Goal: Task Accomplishment & Management: Manage account settings

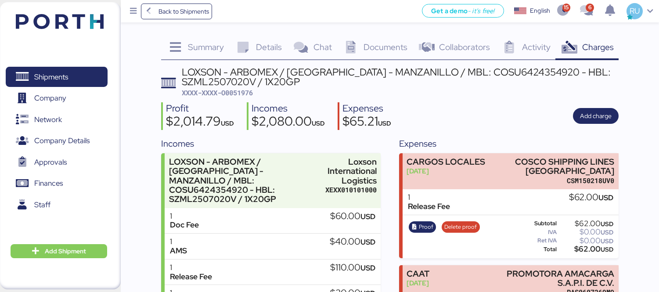
scroll to position [85, 0]
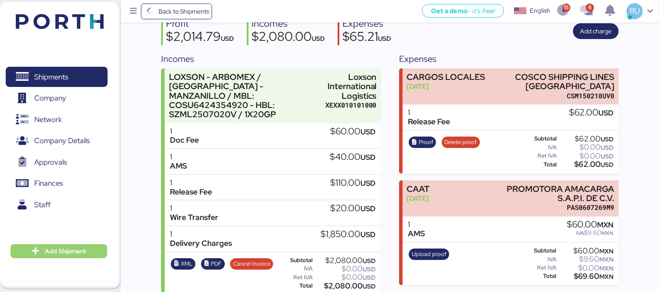
click at [58, 251] on span "Add Shipment" at bounding box center [65, 251] width 41 height 11
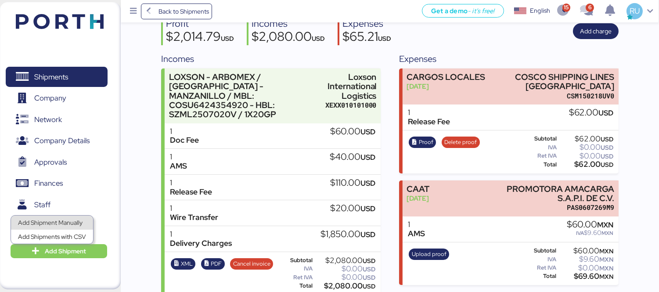
click at [54, 224] on div "Add Shipment Manually" at bounding box center [52, 223] width 68 height 12
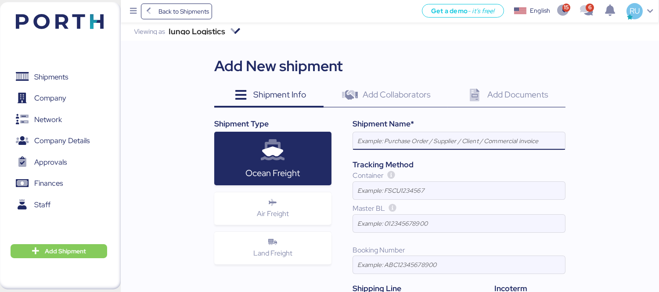
paste input "[PERSON_NAME] - BMA // 1x40 HQ // paranagua - [GEOGRAPHIC_DATA] // MBL: SSZ1671…"
type input "[PERSON_NAME] - BMA // 1x40 HQ // paranagua - [GEOGRAPHIC_DATA] // MBL: SSZ1671…"
paste input "[PERSON_NAME] - BMA // 1x40 HQ // paranagua - [GEOGRAPHIC_DATA] // MBL: PENDIET…"
type input "[PERSON_NAME] - BMA // 1x40 HQ // paranagua - [GEOGRAPHIC_DATA] // MBL: PENDIET…"
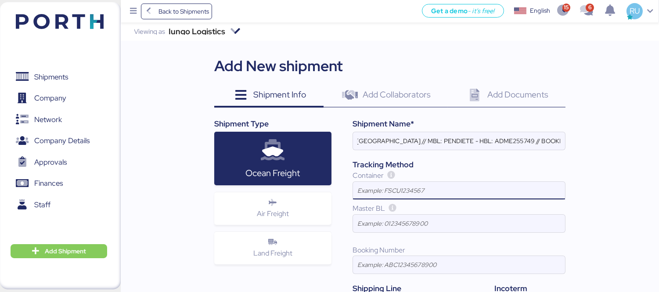
scroll to position [0, 0]
click at [450, 193] on input at bounding box center [459, 191] width 212 height 18
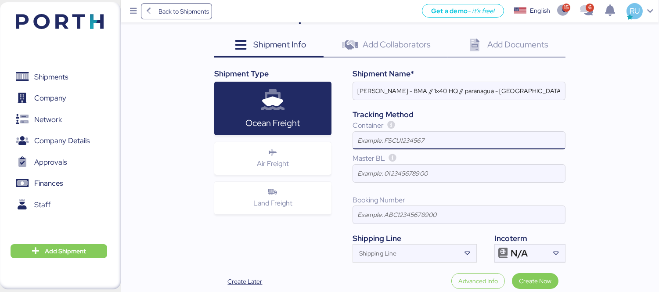
scroll to position [51, 0]
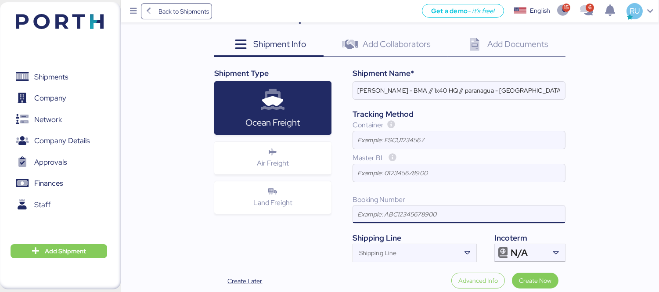
click at [389, 218] on input at bounding box center [459, 215] width 212 height 18
paste input "SAOF45253600"
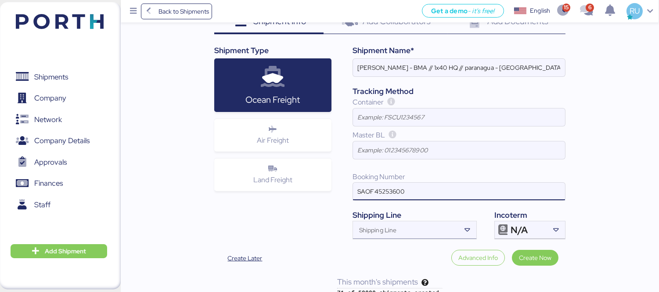
type input "SAOF45253600"
click at [409, 225] on div "Shipping Line" at bounding box center [407, 230] width 108 height 18
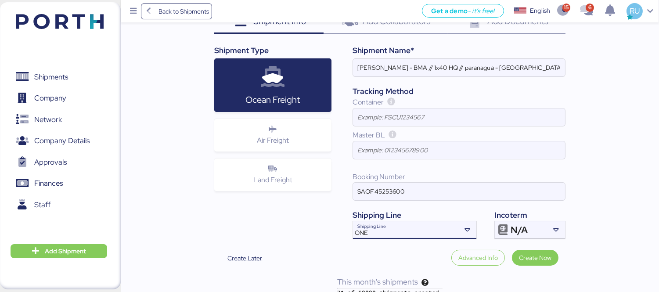
type input "ONE"
click at [537, 232] on div "N/A" at bounding box center [529, 230] width 36 height 18
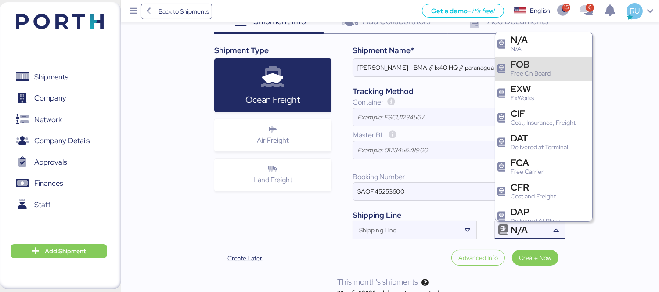
click at [542, 79] on div "FOB Free On Board" at bounding box center [544, 69] width 97 height 25
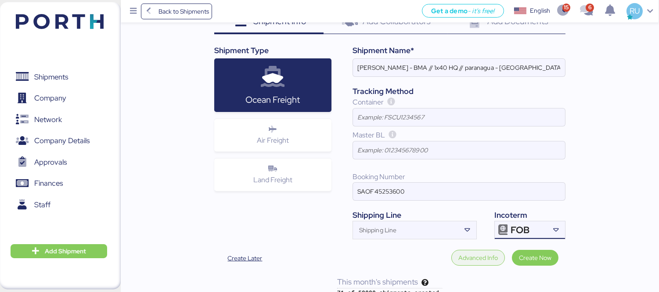
scroll to position [86, 0]
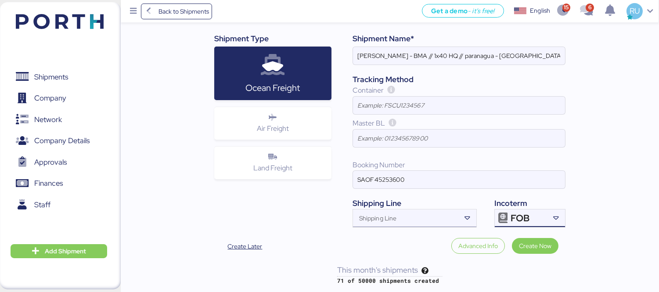
click at [418, 214] on div "Shipping Line" at bounding box center [407, 219] width 108 height 18
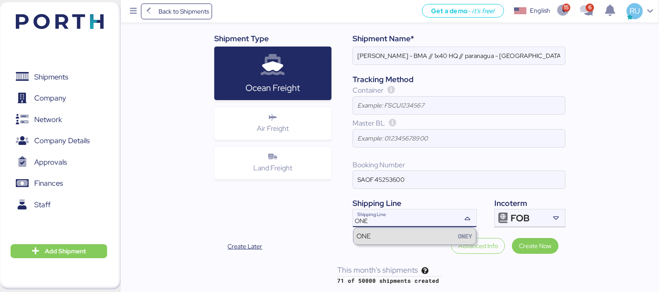
type input "ONE"
click at [379, 234] on div "ONE [PERSON_NAME]" at bounding box center [415, 236] width 123 height 17
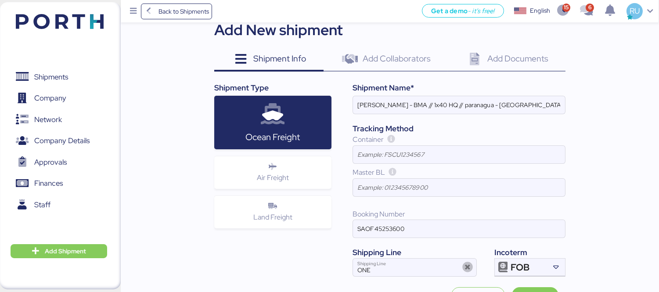
scroll to position [36, 0]
click at [416, 65] on div "Add Collaborators 0" at bounding box center [386, 60] width 125 height 24
click at [387, 58] on span "Add Collaborators" at bounding box center [397, 58] width 68 height 11
click at [358, 62] on icon at bounding box center [350, 60] width 19 height 13
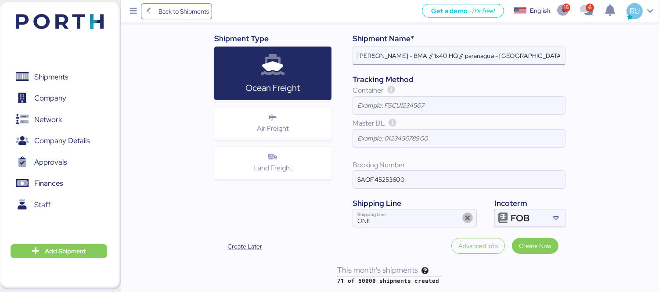
scroll to position [0, 0]
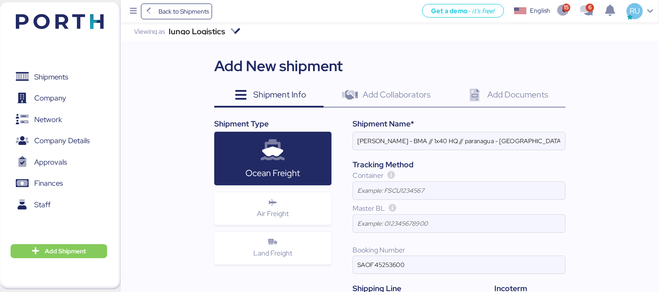
click at [395, 94] on span "Add Collaborators" at bounding box center [397, 94] width 68 height 11
click at [521, 95] on span "Add Documents" at bounding box center [518, 94] width 61 height 11
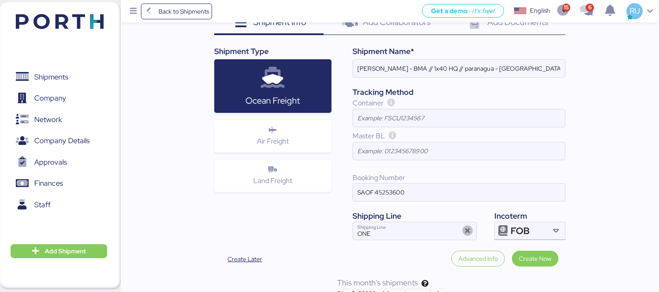
scroll to position [86, 0]
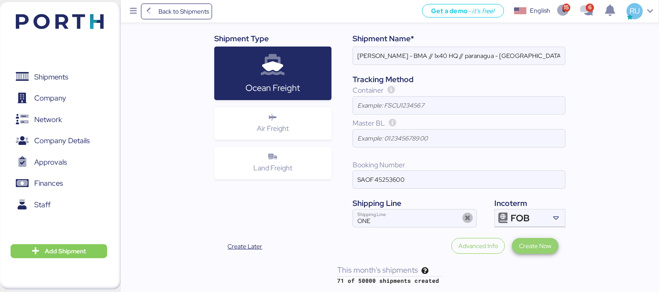
click at [527, 242] on span "Create Now" at bounding box center [535, 246] width 33 height 11
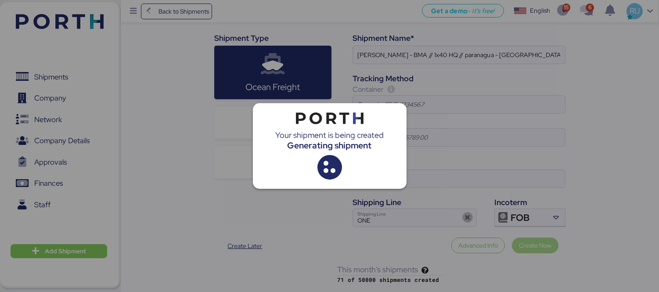
scroll to position [0, 0]
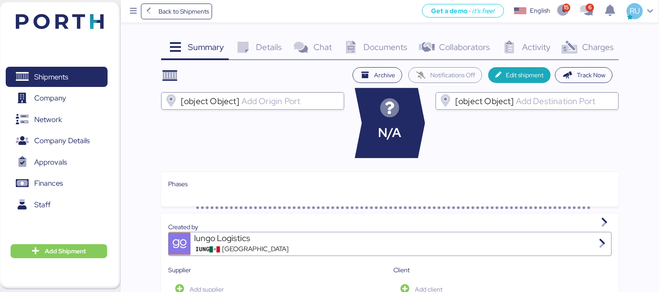
click at [274, 102] on input "[object Object]" at bounding box center [290, 101] width 101 height 11
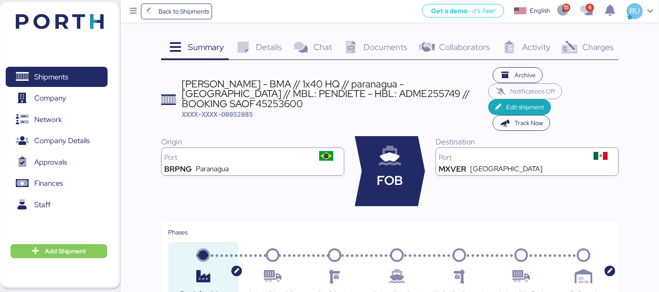
click at [257, 49] on span "Details" at bounding box center [269, 46] width 26 height 11
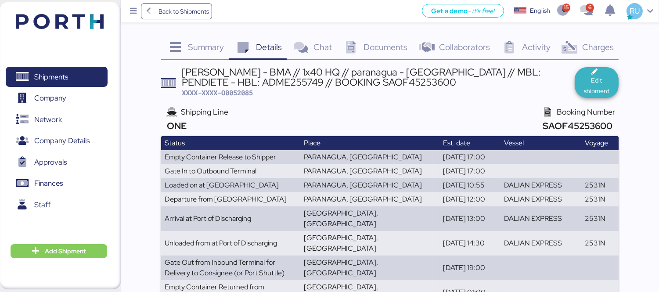
click at [603, 82] on span "Edit shipment" at bounding box center [597, 85] width 30 height 21
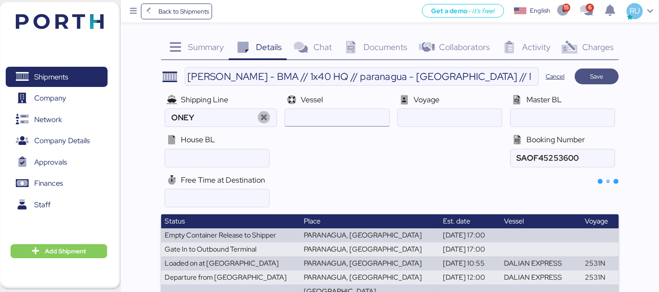
type input "ONE"
click at [236, 195] on input "number" at bounding box center [217, 198] width 104 height 18
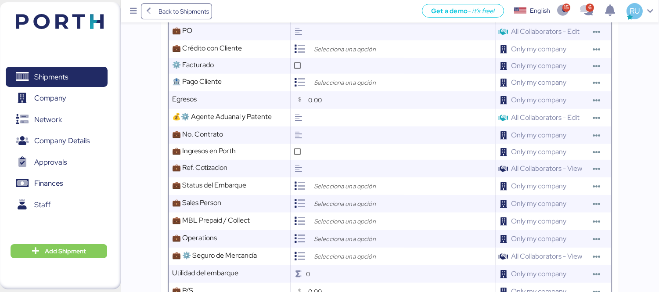
scroll to position [731, 0]
type input "15"
click at [362, 233] on input "search" at bounding box center [358, 238] width 92 height 11
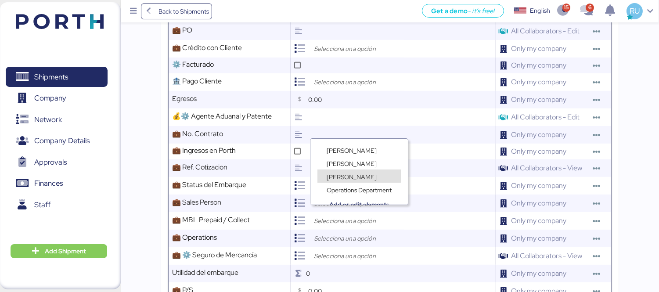
click at [358, 177] on div "[PERSON_NAME]" at bounding box center [359, 176] width 83 height 13
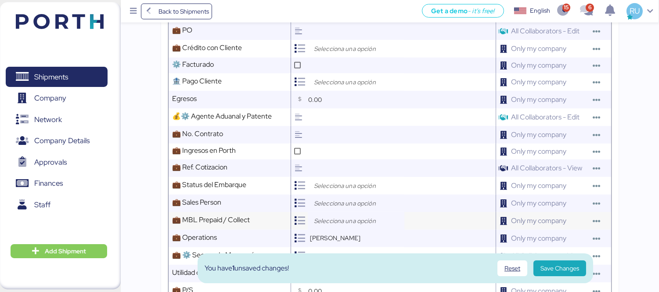
click at [346, 216] on input "search" at bounding box center [358, 221] width 92 height 11
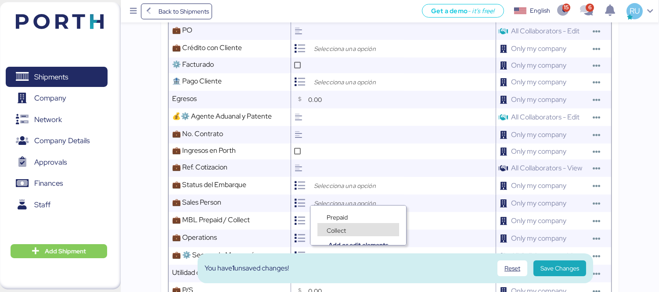
click at [345, 229] on span "Collect" at bounding box center [336, 231] width 19 height 8
click at [349, 198] on input "search" at bounding box center [358, 203] width 92 height 11
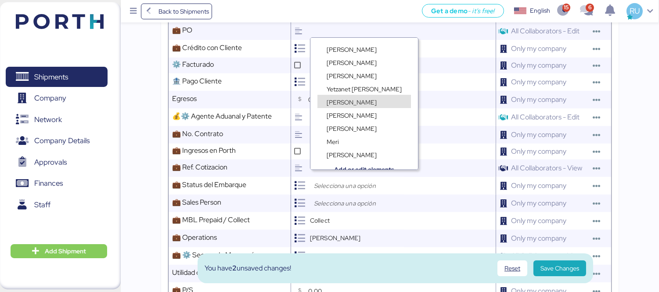
click at [355, 98] on span "[PERSON_NAME]" at bounding box center [352, 102] width 50 height 8
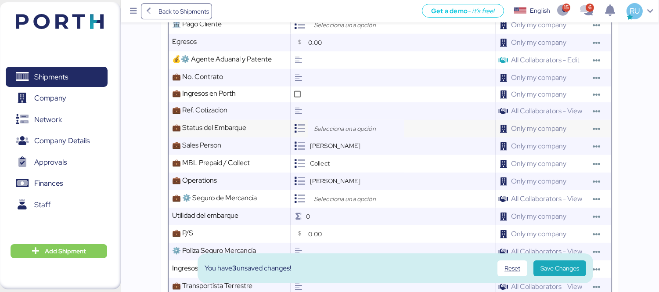
scroll to position [788, 0]
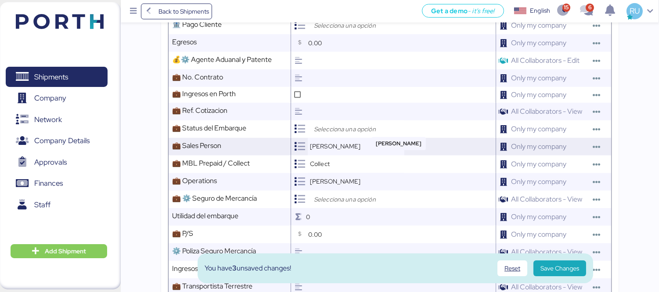
click at [349, 142] on span "[PERSON_NAME]" at bounding box center [335, 146] width 51 height 8
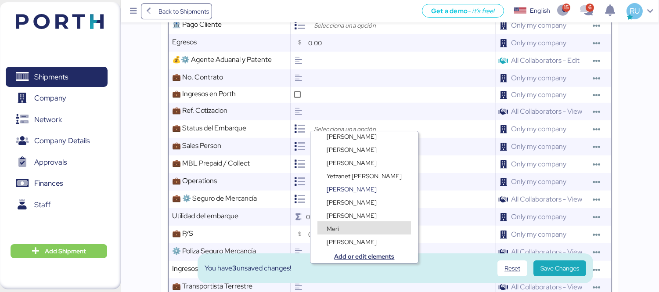
scroll to position [0, 0]
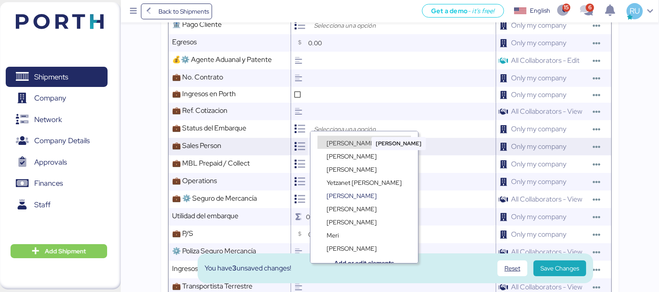
click at [355, 142] on div "[PERSON_NAME]" at bounding box center [335, 146] width 55 height 9
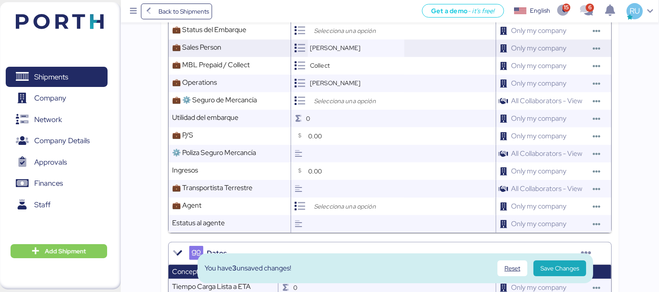
scroll to position [887, 0]
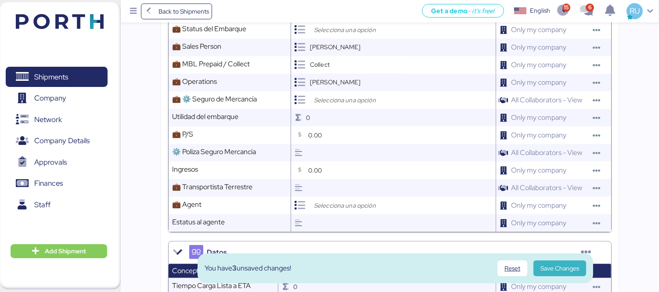
click at [554, 266] on span "Save Changes" at bounding box center [560, 268] width 39 height 11
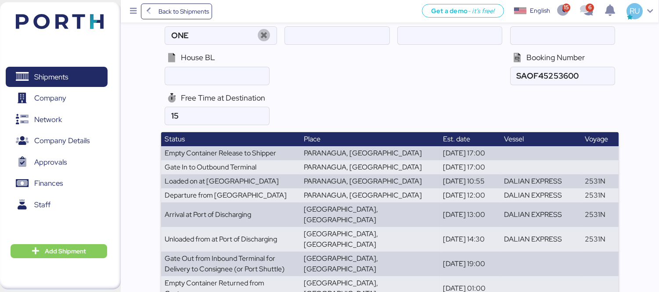
scroll to position [0, 0]
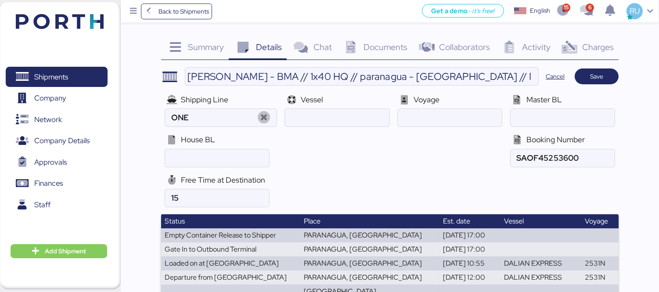
click at [201, 46] on span "Summary" at bounding box center [206, 46] width 36 height 11
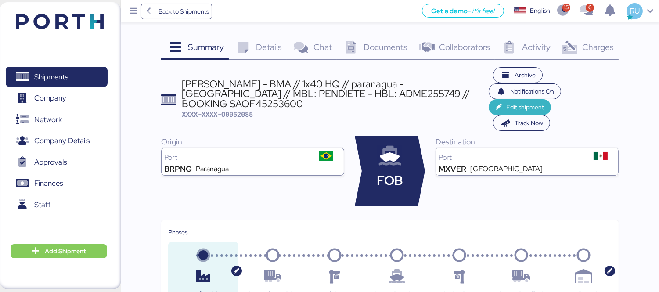
click at [519, 102] on span "Edit shipment" at bounding box center [525, 107] width 38 height 11
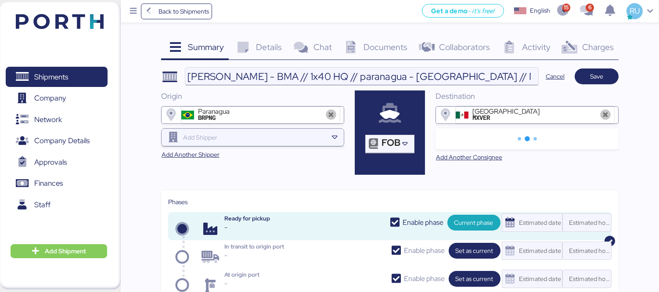
click at [508, 78] on input "[PERSON_NAME] - BMA // 1x40 HQ // paranagua - [GEOGRAPHIC_DATA] // MBL: PENDIET…" at bounding box center [361, 77] width 353 height 18
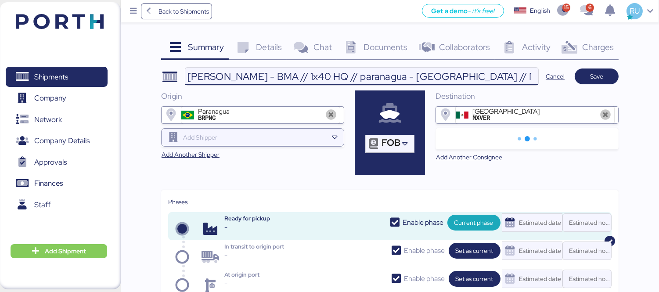
type input "[PERSON_NAME] - BMA // 1x40 HQ // paranagua - [GEOGRAPHIC_DATA] // MBL: PENDIEN…"
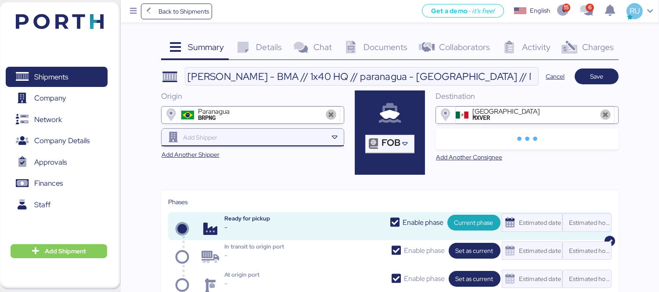
click at [292, 135] on input "search" at bounding box center [254, 137] width 147 height 11
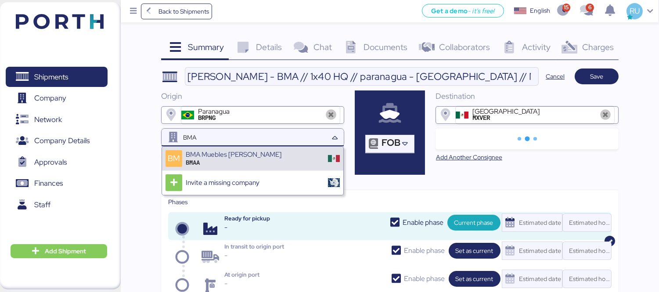
type input "BMA"
click at [238, 169] on div "BM BMA Muebles [PERSON_NAME] BMAA" at bounding box center [252, 159] width 181 height 24
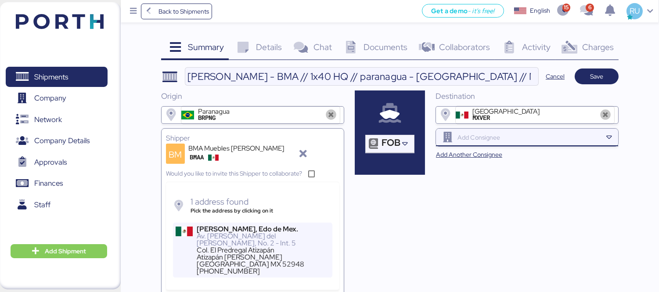
click at [488, 141] on input "search" at bounding box center [529, 137] width 147 height 11
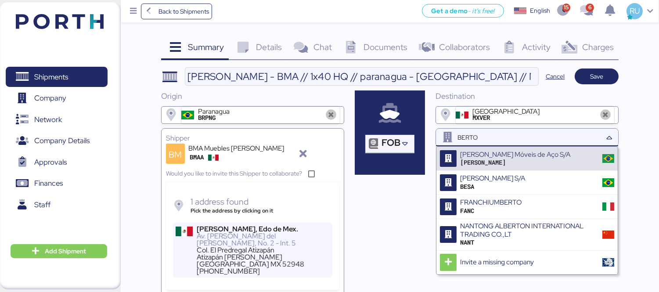
type input "BERTO"
click at [499, 157] on div "[PERSON_NAME] Móveis de Aço S/A" at bounding box center [515, 155] width 110 height 8
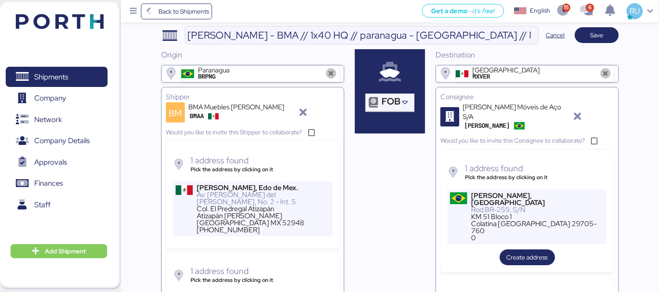
scroll to position [111, 0]
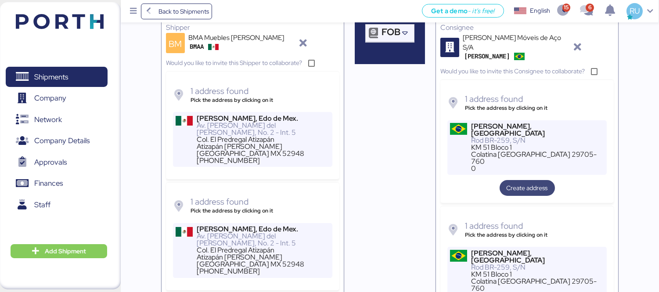
click at [546, 183] on span "Create address" at bounding box center [527, 188] width 41 height 11
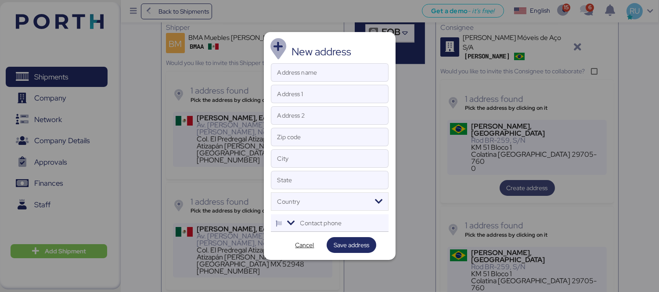
scroll to position [0, 0]
click at [307, 246] on span "Cancel" at bounding box center [305, 245] width 19 height 11
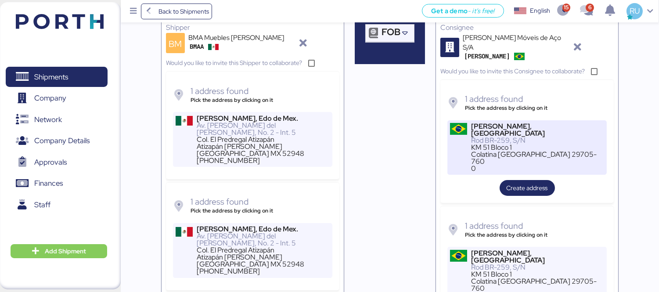
click at [524, 144] on div "KM 51 Bloco 1" at bounding box center [537, 147] width 133 height 7
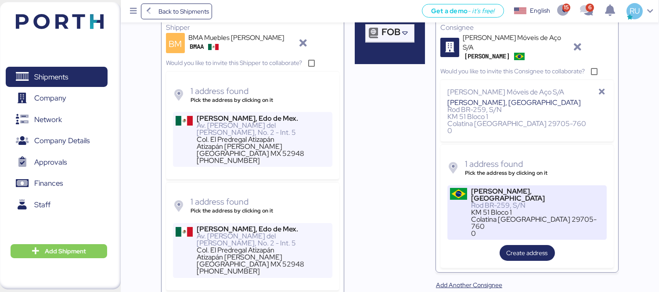
click at [499, 209] on div "KM 51 Bloco 1" at bounding box center [537, 212] width 133 height 7
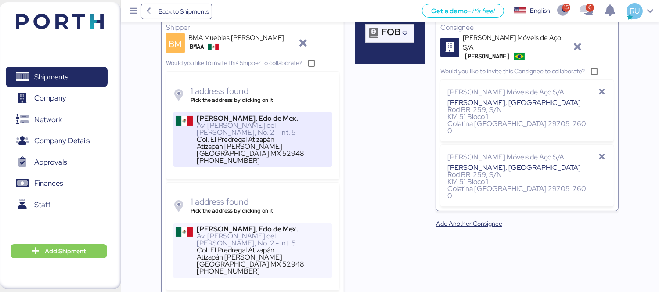
click at [258, 126] on div "Av. [PERSON_NAME] del [PERSON_NAME], No. 2 - Int. 5" at bounding box center [263, 129] width 133 height 14
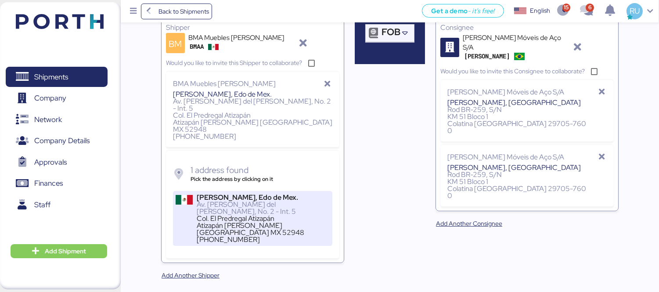
click at [258, 222] on div "Atizapán [PERSON_NAME] [GEOGRAPHIC_DATA] MX 52948" at bounding box center [263, 229] width 133 height 14
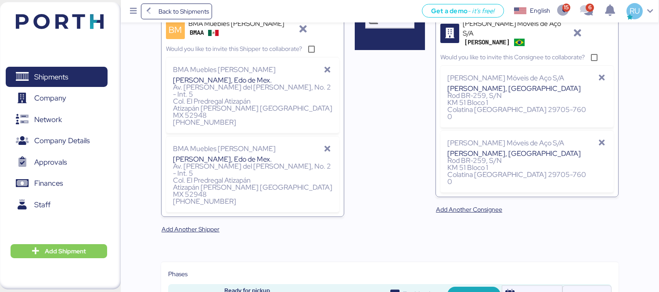
scroll to position [125, 0]
click at [326, 145] on icon at bounding box center [327, 149] width 10 height 8
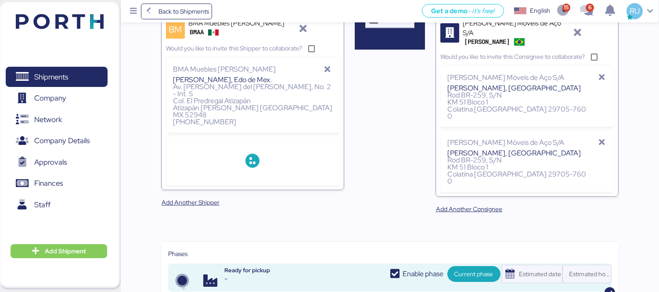
scroll to position [0, 0]
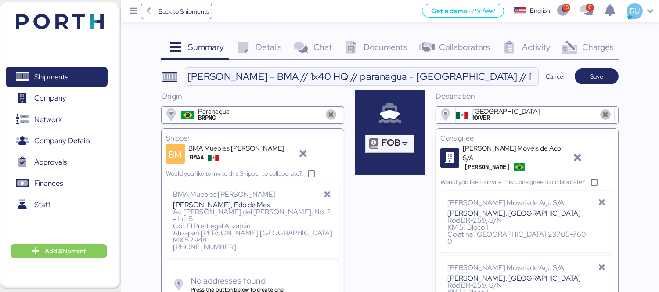
click at [322, 194] on icon at bounding box center [327, 195] width 10 height 8
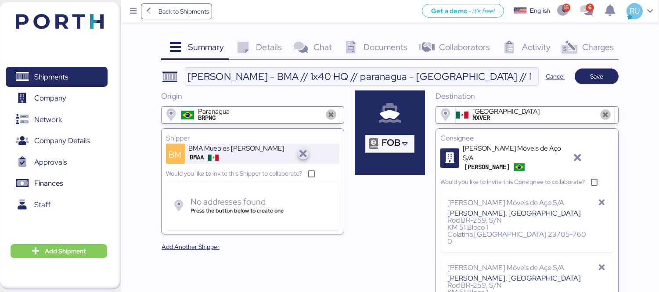
click at [302, 151] on icon "button" at bounding box center [303, 154] width 11 height 11
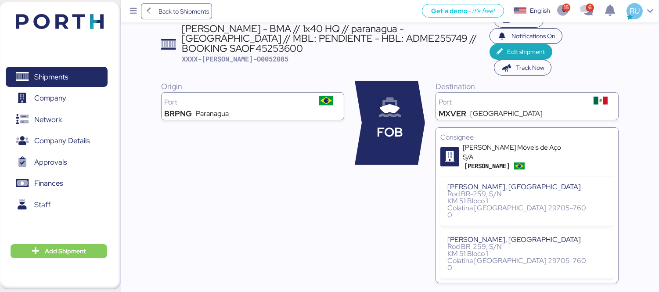
scroll to position [56, 0]
click at [515, 46] on span "Edit shipment" at bounding box center [527, 51] width 38 height 11
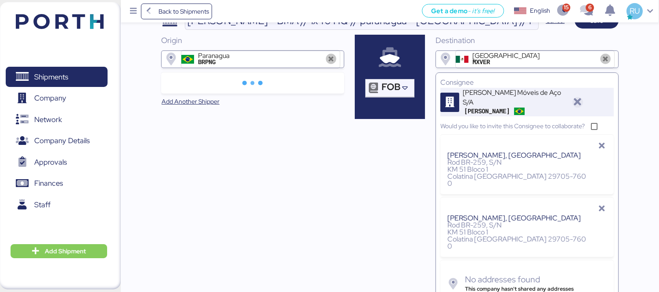
click at [576, 97] on icon "button" at bounding box center [578, 102] width 11 height 11
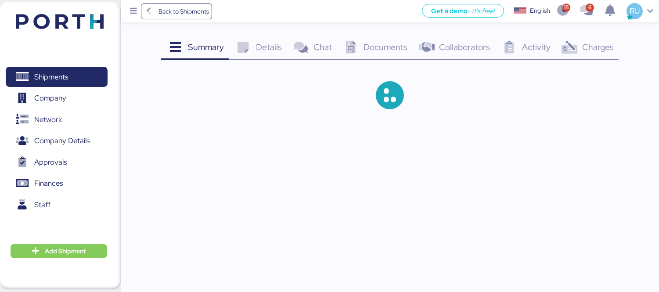
scroll to position [0, 0]
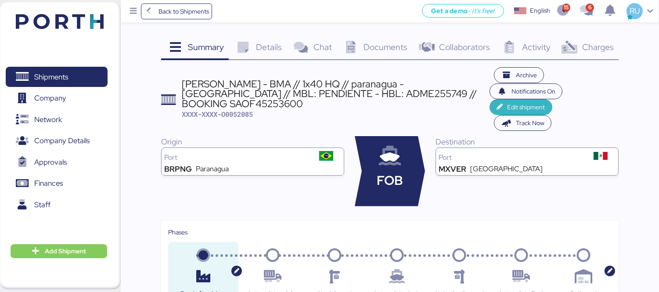
click at [510, 101] on span "Edit shipment" at bounding box center [521, 107] width 49 height 12
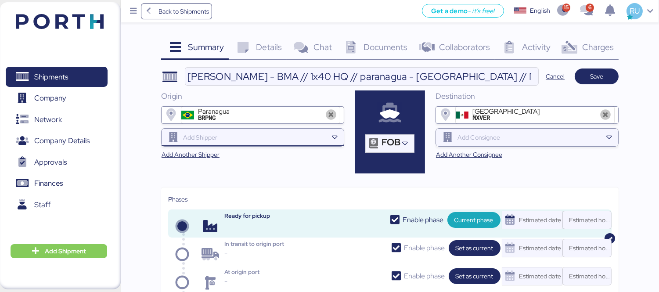
click at [258, 144] on div at bounding box center [254, 138] width 147 height 18
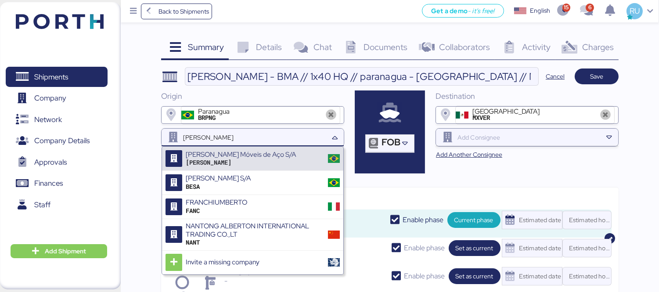
type input "[PERSON_NAME]"
click at [224, 152] on div "[PERSON_NAME] Móveis de Aço S/A" at bounding box center [241, 155] width 110 height 8
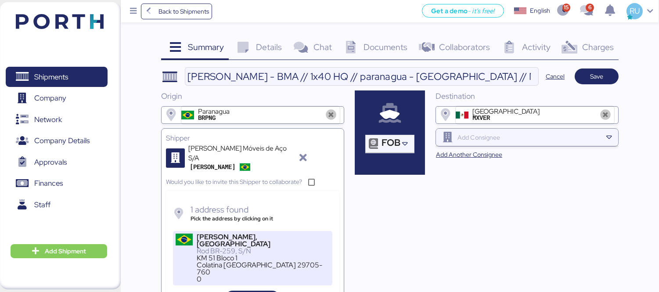
click at [275, 234] on div "[PERSON_NAME], [GEOGRAPHIC_DATA]" at bounding box center [263, 241] width 133 height 14
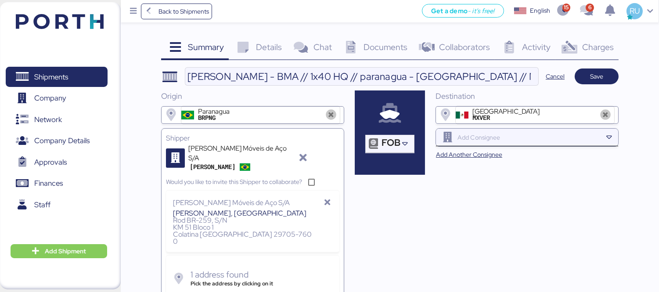
click at [506, 137] on input "search" at bounding box center [529, 137] width 147 height 11
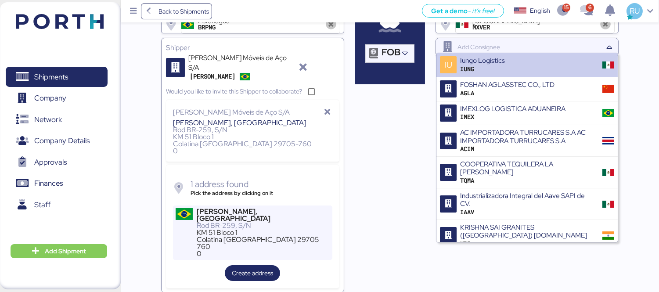
scroll to position [94, 0]
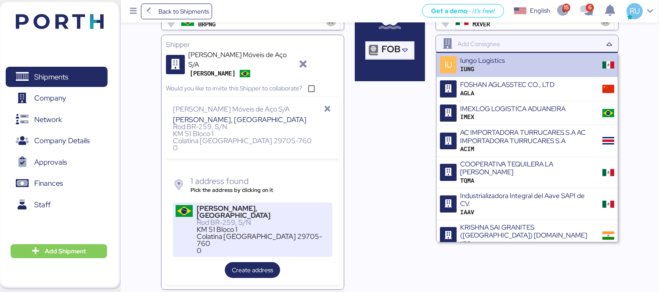
click at [245, 233] on div "Colatina [GEOGRAPHIC_DATA] 29705-760" at bounding box center [263, 240] width 133 height 14
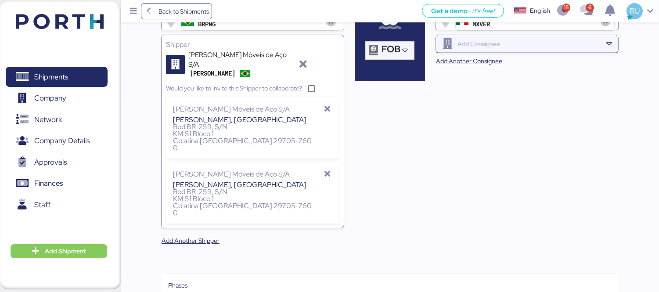
scroll to position [0, 0]
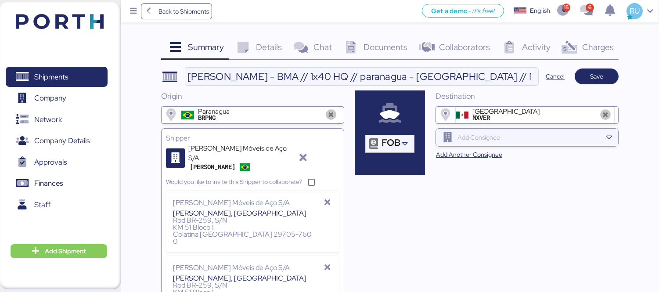
click at [529, 140] on input "search" at bounding box center [529, 137] width 147 height 11
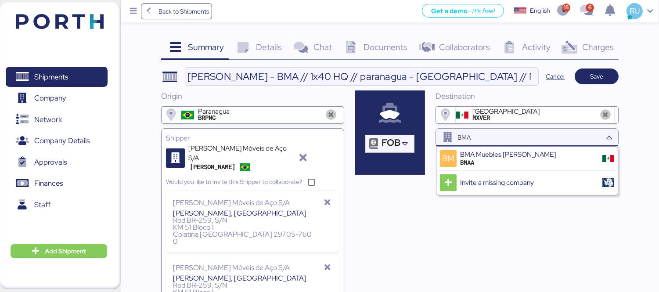
type input "BMA"
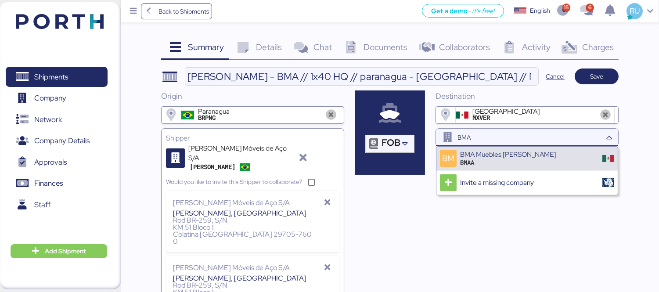
click at [535, 154] on div "BM BMA Muebles [PERSON_NAME] BMAA" at bounding box center [527, 159] width 181 height 24
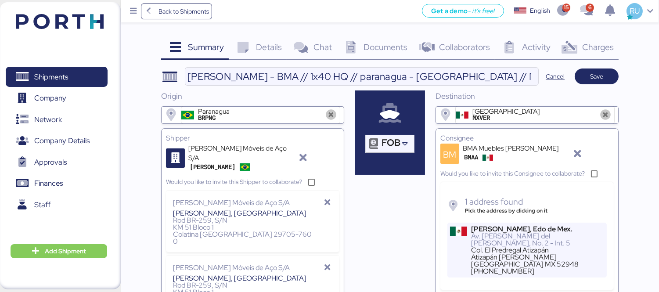
click at [534, 221] on div "1 address found Pick the address by clicking on it [PERSON_NAME][GEOGRAPHIC_DAT…" at bounding box center [527, 240] width 159 height 85
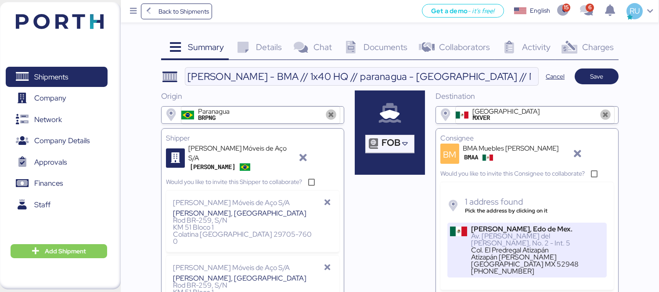
click at [541, 233] on div "Av. [PERSON_NAME] del [PERSON_NAME], No. 2 - Int. 5" at bounding box center [537, 240] width 133 height 14
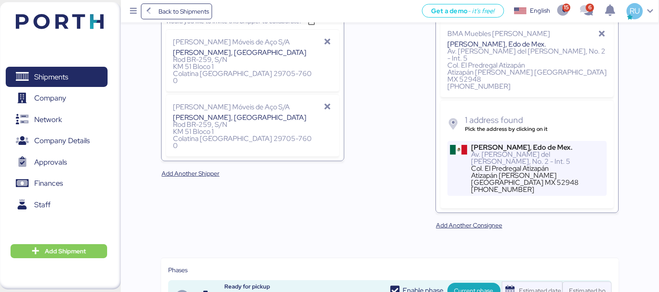
scroll to position [169, 0]
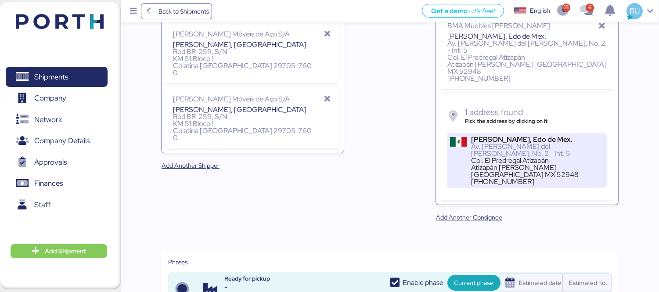
click at [542, 136] on div "[PERSON_NAME], Edo de Mex." at bounding box center [537, 139] width 133 height 7
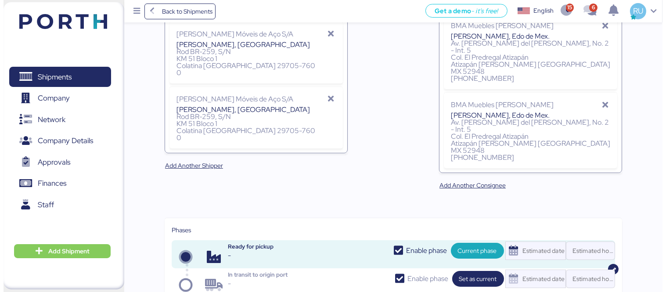
scroll to position [0, 0]
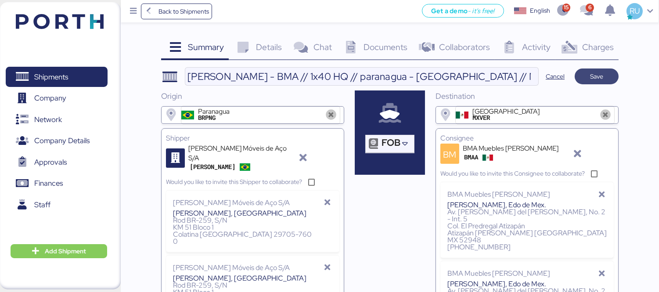
click at [604, 77] on span "Save" at bounding box center [597, 76] width 30 height 12
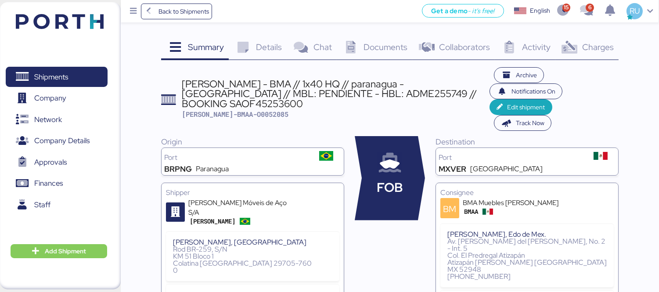
click at [589, 50] on span "Charges" at bounding box center [598, 46] width 32 height 11
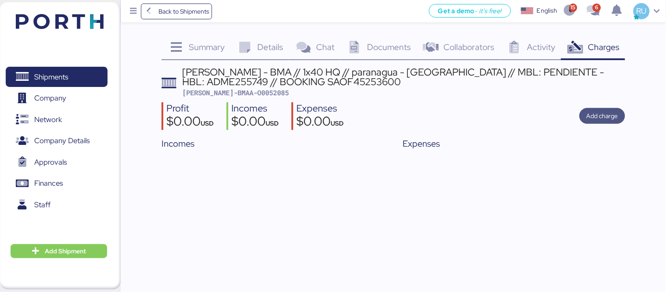
click at [590, 119] on span "Add charge" at bounding box center [603, 116] width 32 height 11
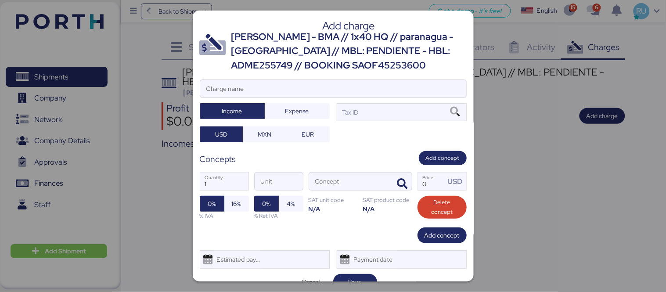
click at [380, 78] on div "Add charge [PERSON_NAME] - BMA // 1x40 HQ // paranagua - [GEOGRAPHIC_DATA] // M…" at bounding box center [333, 146] width 281 height 271
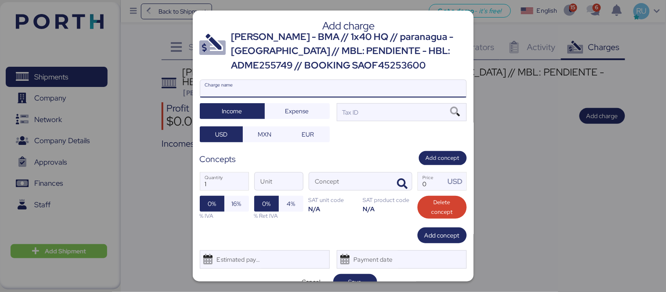
click at [388, 83] on input "Charge name" at bounding box center [333, 89] width 266 height 18
type input "CARGOS LOCALES"
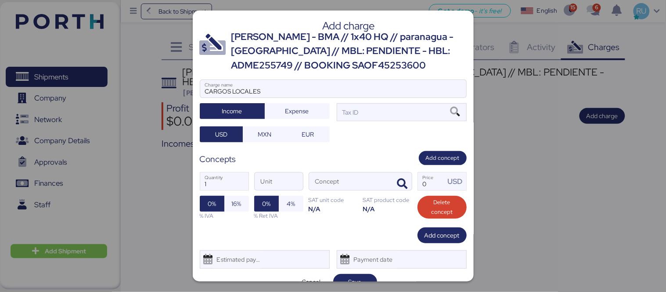
click at [318, 121] on div "CARGOS LOCALES Charge name Income Expense Tax ID USD MXN EUR" at bounding box center [333, 111] width 267 height 62
click at [313, 117] on span "Expense" at bounding box center [297, 111] width 51 height 12
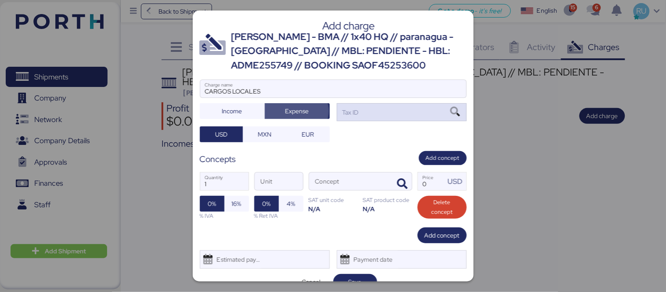
click at [361, 115] on div "Tax ID" at bounding box center [402, 112] width 130 height 18
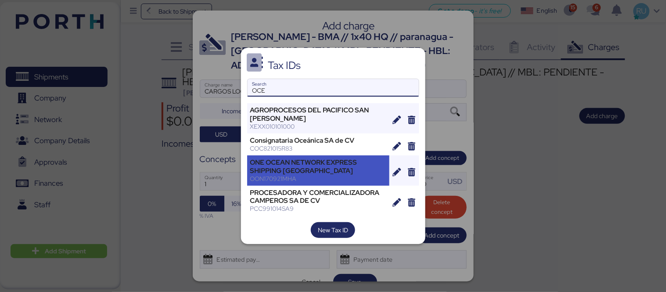
type input "OCE"
click at [319, 168] on div "ONE OCEAN NETWORK EXPRESS SHIPPING [GEOGRAPHIC_DATA]" at bounding box center [318, 167] width 137 height 16
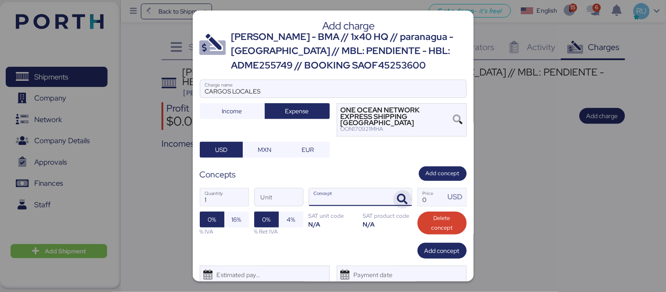
click at [401, 196] on icon "button" at bounding box center [403, 199] width 11 height 11
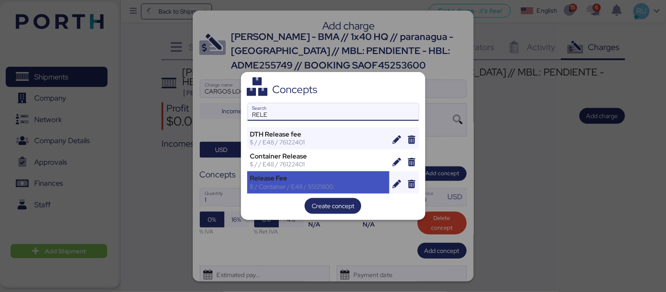
type input "RELE"
click at [315, 181] on div "Release Fee" at bounding box center [318, 178] width 137 height 8
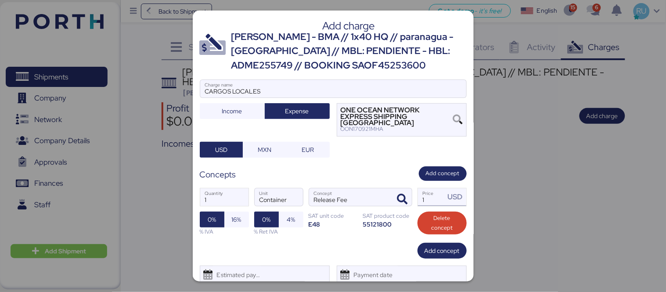
click at [421, 197] on input "1" at bounding box center [431, 197] width 27 height 18
drag, startPoint x: 445, startPoint y: 163, endPoint x: 424, endPoint y: 189, distance: 33.8
click at [424, 189] on div "Add charge [PERSON_NAME] - BMA // 1x40 HQ // paranagua - [GEOGRAPHIC_DATA] // M…" at bounding box center [333, 146] width 281 height 271
click at [424, 189] on input "145" at bounding box center [431, 197] width 27 height 18
type input "45"
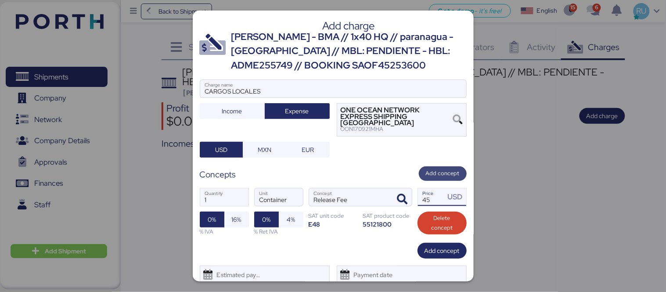
click at [439, 173] on span "Add concept" at bounding box center [443, 173] width 34 height 11
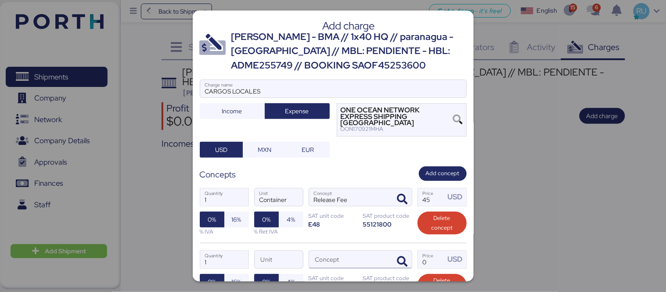
click at [394, 251] on div at bounding box center [401, 260] width 21 height 18
click at [403, 253] on span "button" at bounding box center [403, 262] width 18 height 18
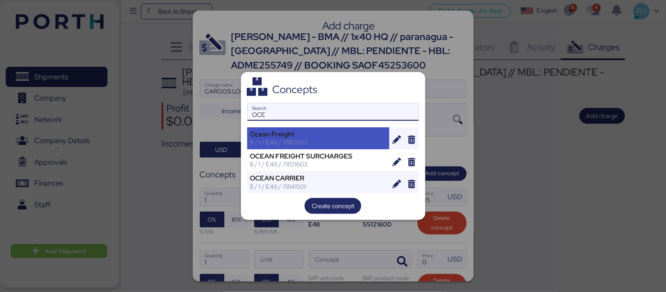
type input "OCE"
click at [297, 148] on div "Ocean Freight $ / 1 / E48 / 78101702" at bounding box center [318, 138] width 143 height 22
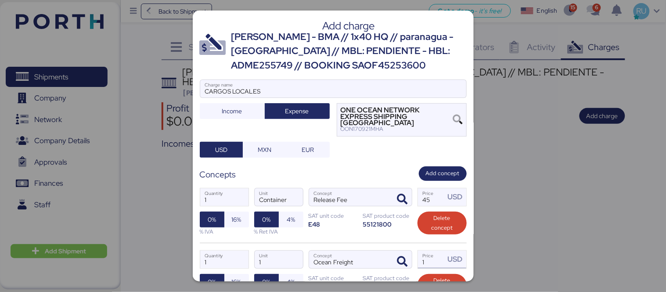
click at [418, 253] on input "1" at bounding box center [431, 260] width 27 height 18
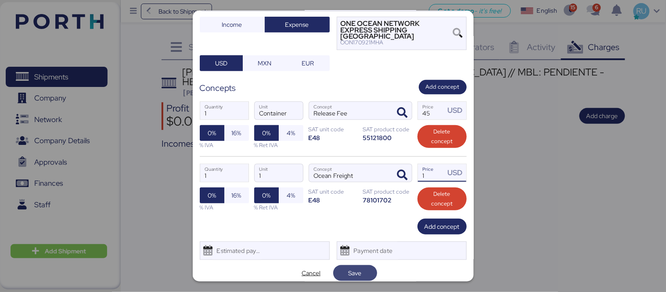
click at [349, 270] on span "Save" at bounding box center [355, 273] width 13 height 11
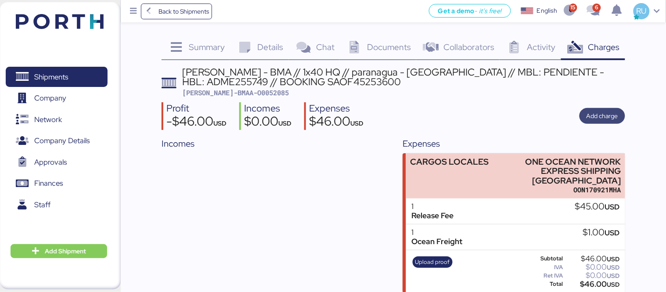
click at [608, 116] on span "Add charge" at bounding box center [603, 116] width 32 height 11
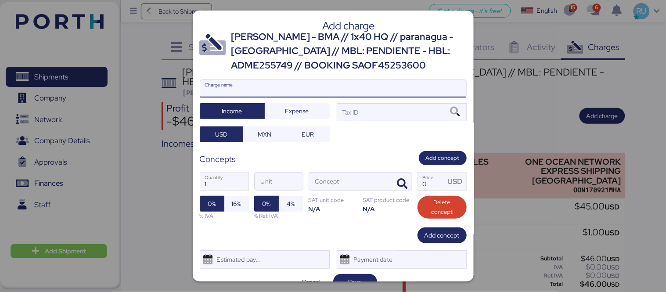
click at [427, 87] on input "Charge name" at bounding box center [333, 89] width 266 height 18
type input "C"
type input "FACTURA BMA"
click at [311, 109] on span "Expense" at bounding box center [297, 111] width 51 height 12
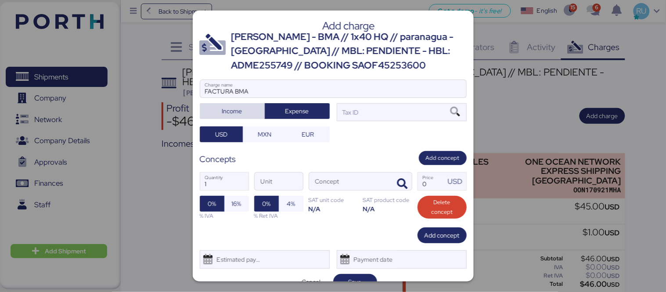
click at [236, 106] on span "Income" at bounding box center [232, 111] width 20 height 11
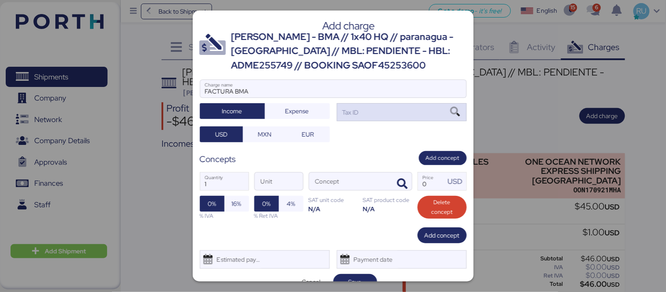
click at [351, 108] on div "Tax ID" at bounding box center [350, 113] width 18 height 10
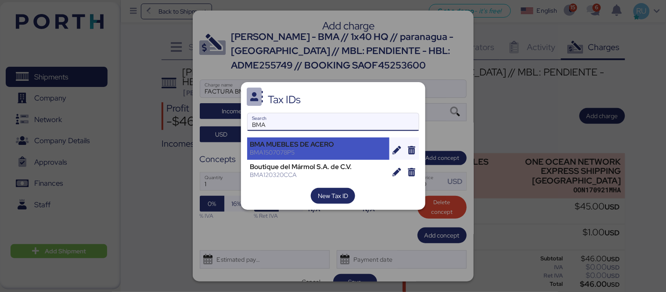
type input "BMA"
click at [290, 156] on div "BMA1507078P5" at bounding box center [318, 152] width 137 height 8
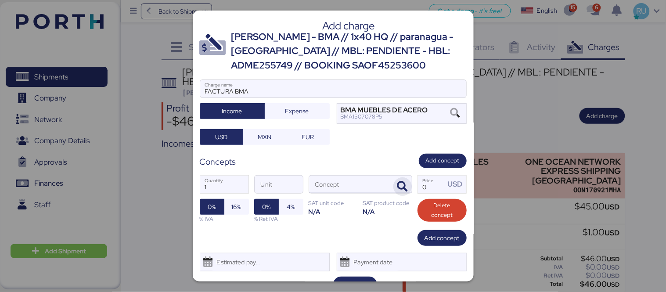
click at [398, 183] on icon "button" at bounding box center [403, 186] width 11 height 11
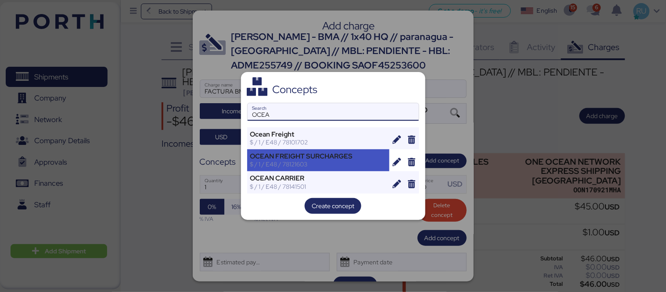
type input "OCEA"
click at [348, 156] on div "OCEAN FREIGHT SURCHARGES" at bounding box center [318, 156] width 137 height 8
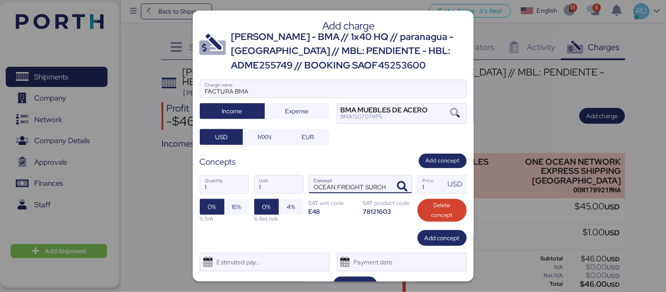
click at [391, 186] on div at bounding box center [401, 185] width 21 height 18
click at [398, 185] on icon "button" at bounding box center [403, 186] width 11 height 11
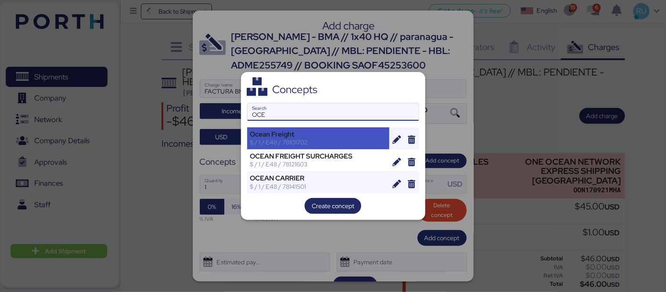
type input "OCE"
click at [344, 130] on div "Ocean Freight $ / 1 / E48 / 78101702" at bounding box center [318, 138] width 143 height 22
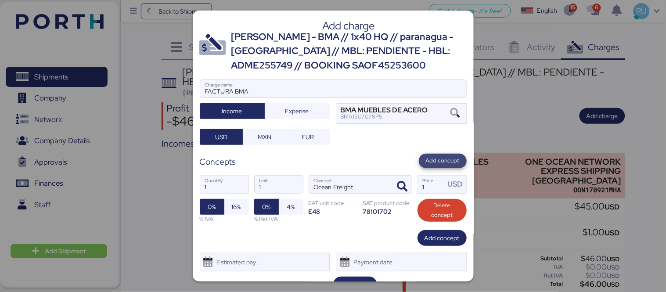
click at [430, 160] on span "Add concept" at bounding box center [443, 161] width 34 height 10
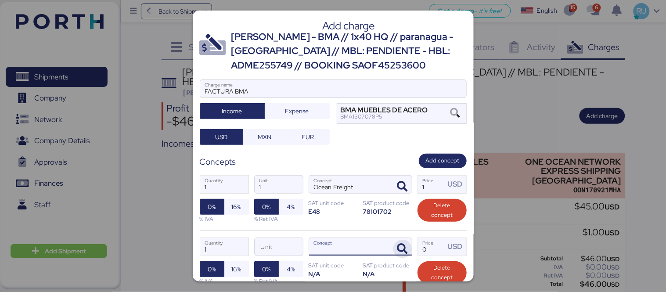
click at [398, 245] on icon "button" at bounding box center [403, 249] width 11 height 11
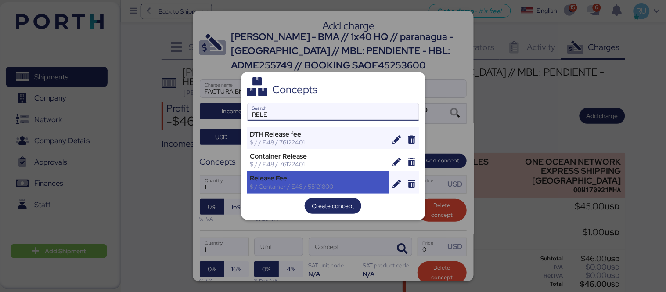
type input "RELE"
click at [295, 186] on div "$ / Container / E48 / 55121800" at bounding box center [318, 187] width 137 height 8
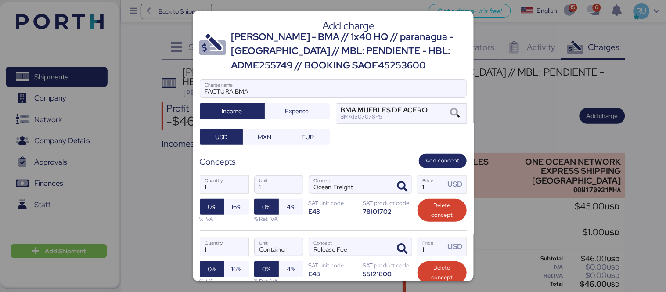
scroll to position [28, 0]
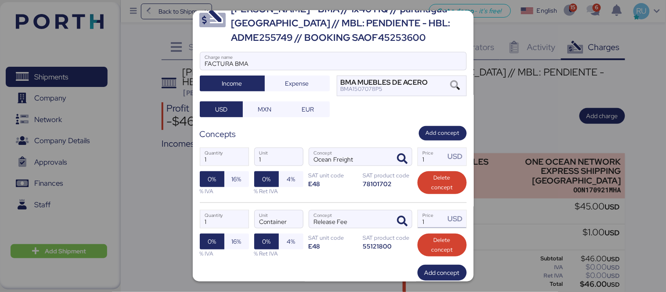
click at [418, 221] on input "1" at bounding box center [431, 219] width 27 height 18
type input "8"
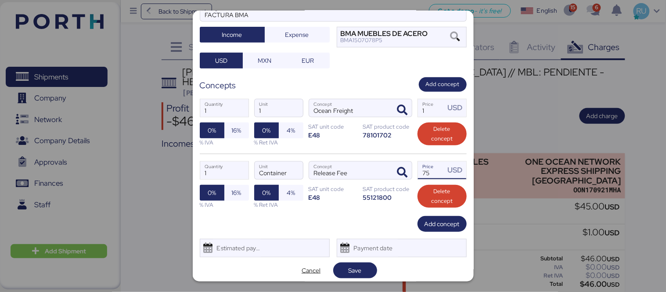
scroll to position [80, 0]
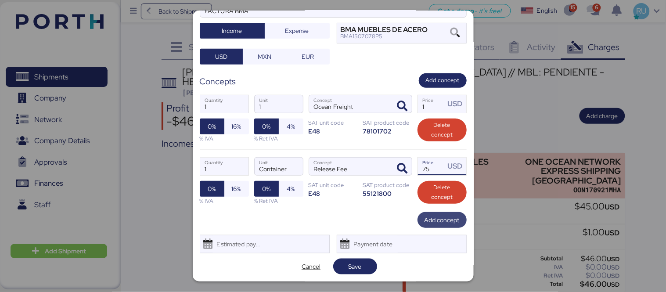
type input "75"
click at [425, 221] on span "Add concept" at bounding box center [442, 220] width 35 height 11
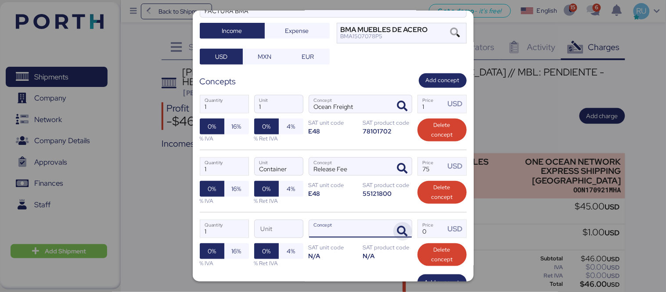
click at [394, 223] on span "button" at bounding box center [403, 231] width 18 height 18
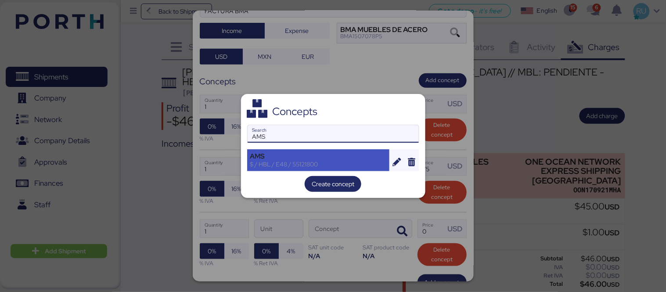
type input "AMS"
click at [356, 159] on div "AMS" at bounding box center [318, 156] width 137 height 8
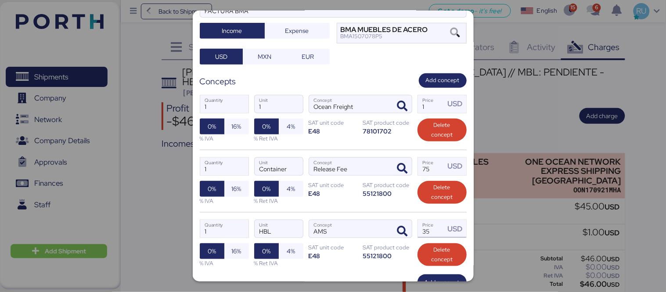
click at [427, 231] on input "35" at bounding box center [431, 229] width 27 height 18
type input "3"
type input "4"
type input "35"
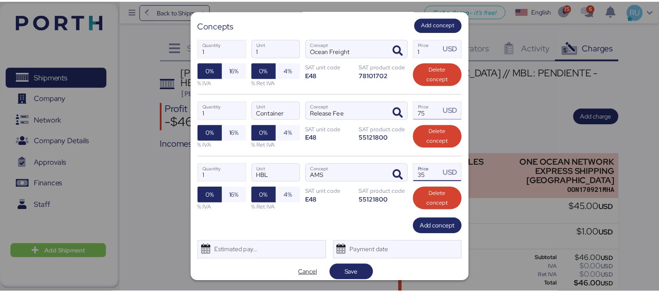
scroll to position [143, 0]
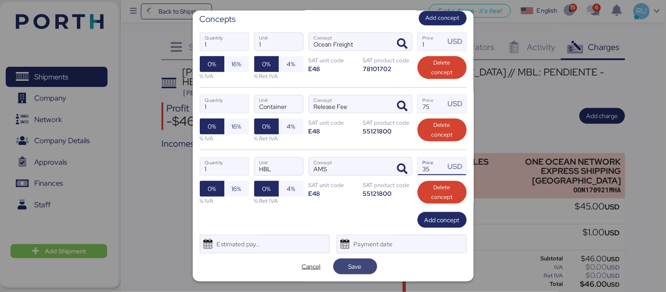
click at [350, 269] on span "Save" at bounding box center [355, 266] width 13 height 11
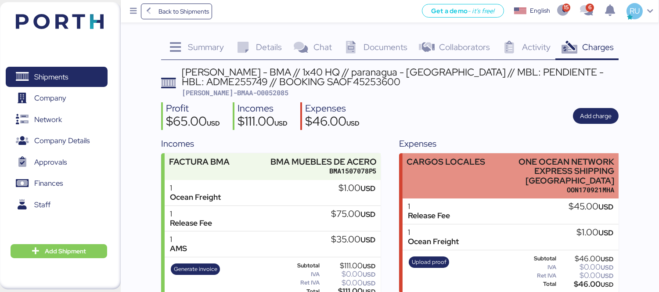
scroll to position [14, 0]
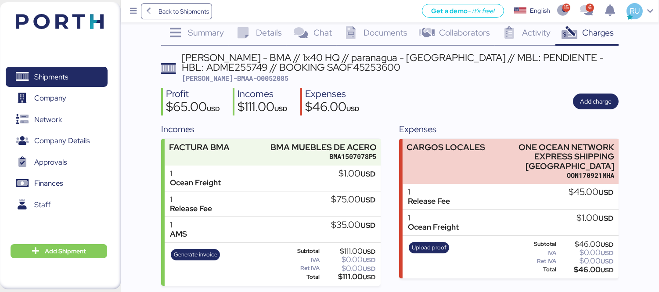
click at [236, 80] on span "[PERSON_NAME]-BMAA-O0052085" at bounding box center [235, 78] width 107 height 9
copy span "O0052085"
